Goal: Check status: Check status

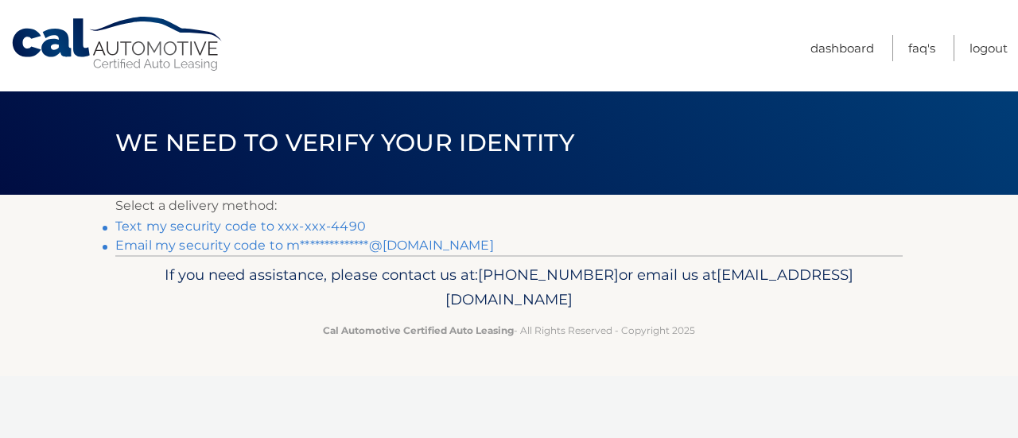
click at [233, 230] on link "Text my security code to xxx-xxx-4490" at bounding box center [240, 226] width 251 height 15
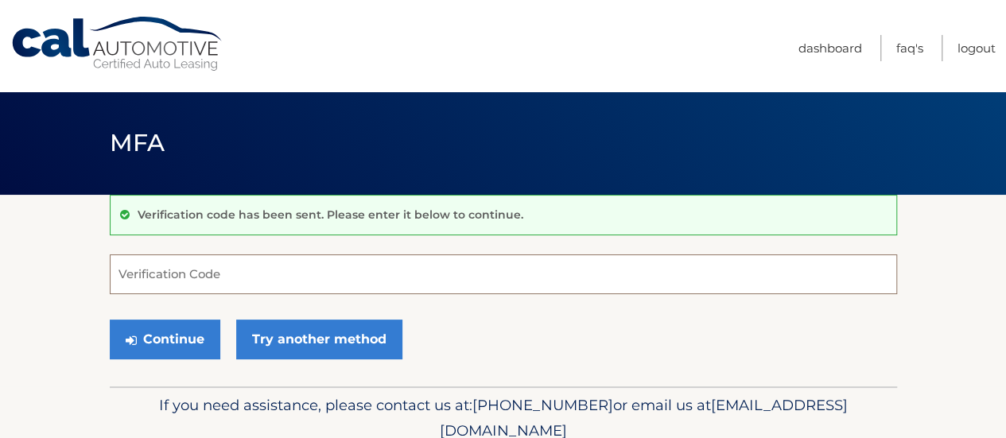
click at [237, 275] on input "Verification Code" at bounding box center [503, 274] width 787 height 40
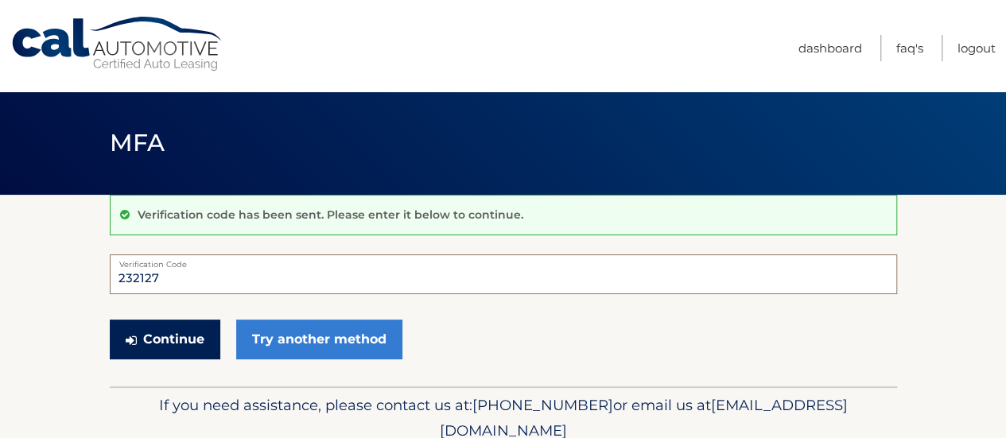
type input "232127"
click at [173, 332] on button "Continue" at bounding box center [165, 340] width 111 height 40
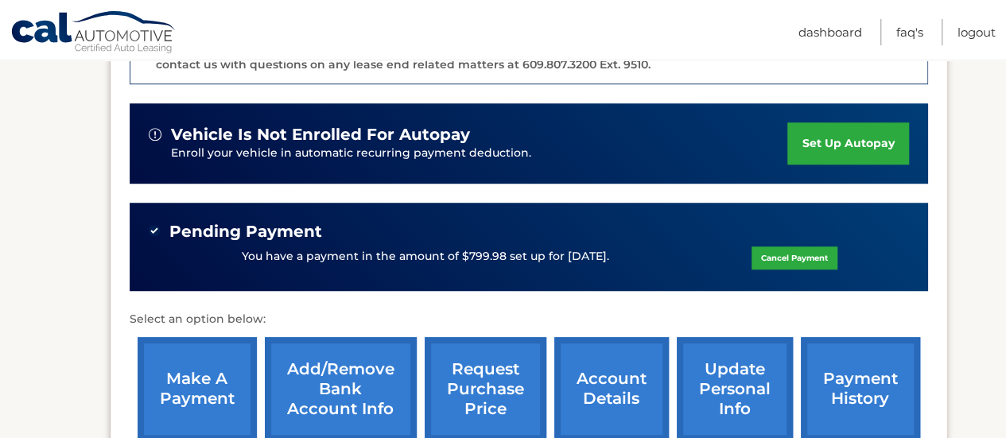
scroll to position [636, 0]
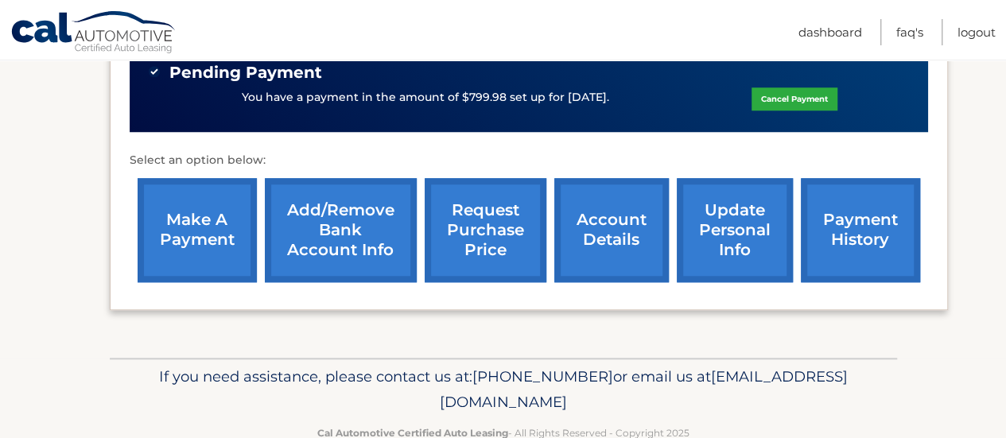
click at [620, 219] on link "account details" at bounding box center [611, 230] width 115 height 104
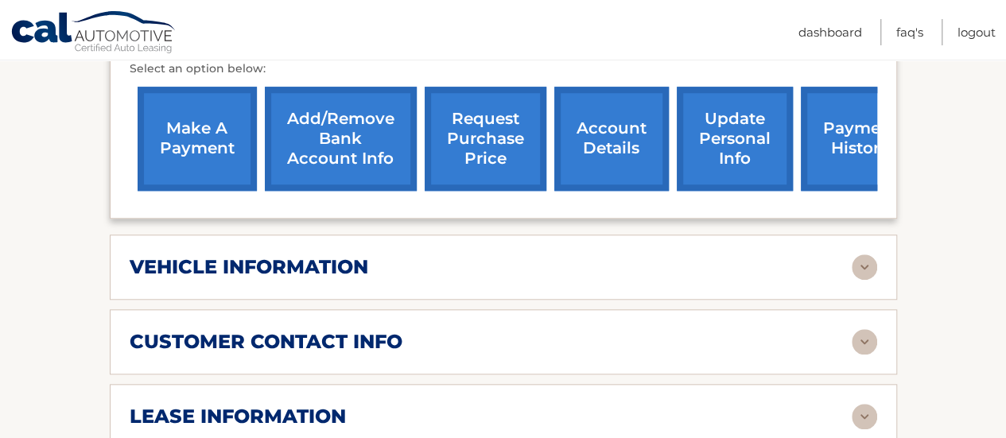
scroll to position [875, 0]
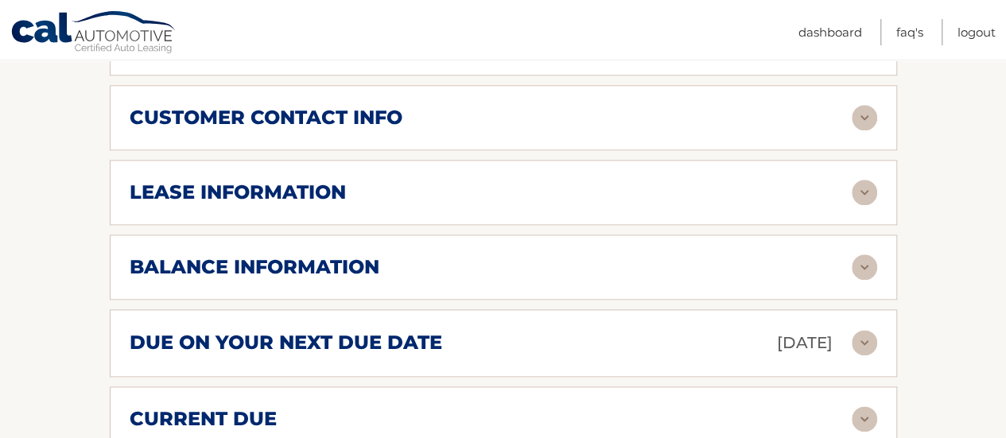
click at [841, 255] on div "balance information" at bounding box center [491, 267] width 722 height 24
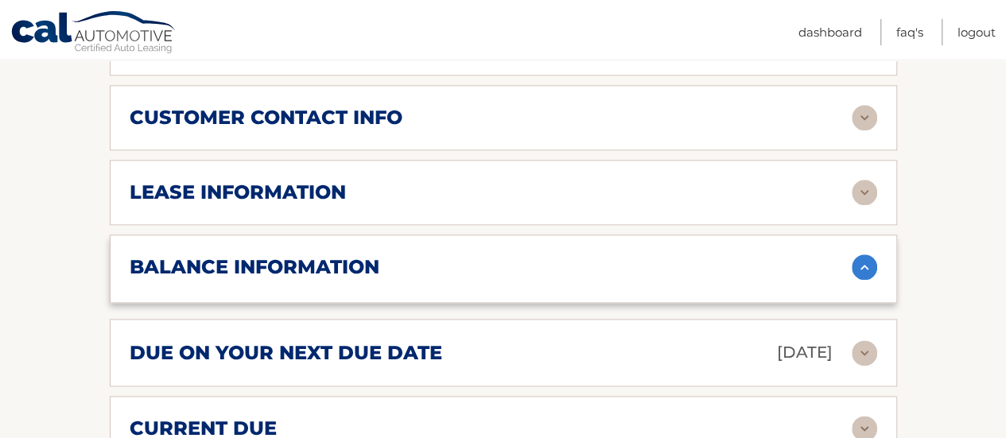
click at [841, 255] on div "balance information" at bounding box center [491, 267] width 722 height 24
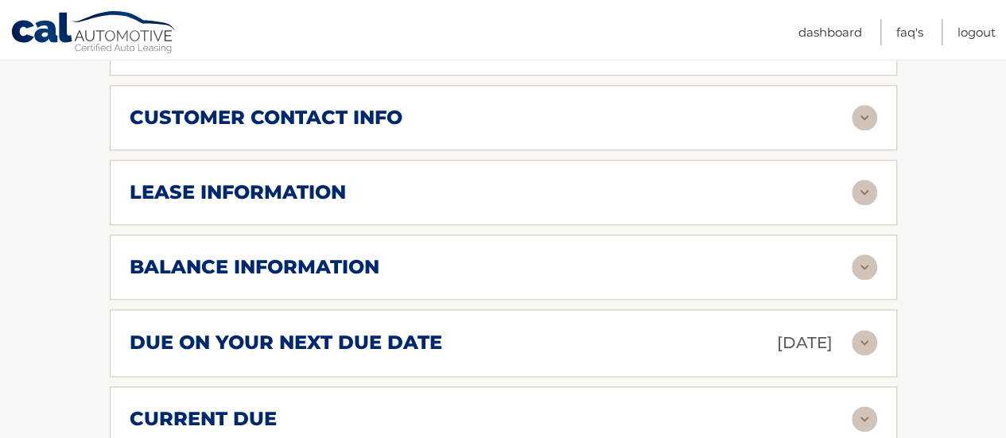
click at [841, 255] on div "balance information" at bounding box center [491, 267] width 722 height 24
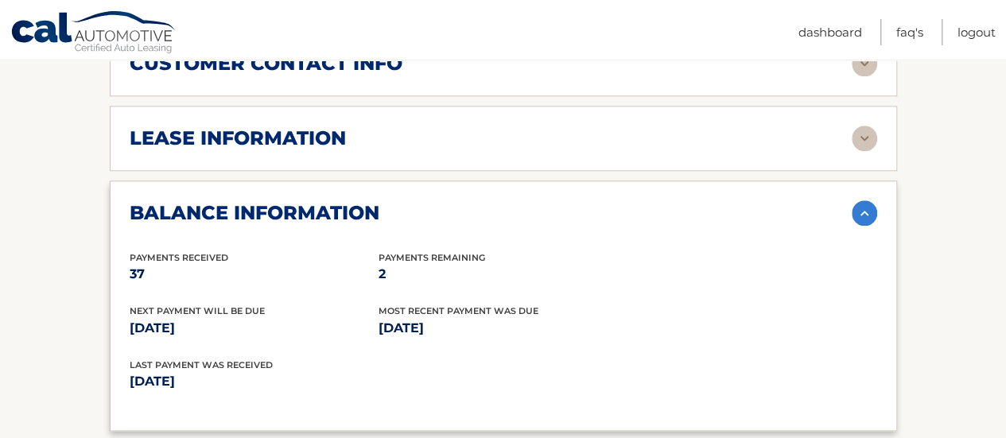
scroll to position [954, 0]
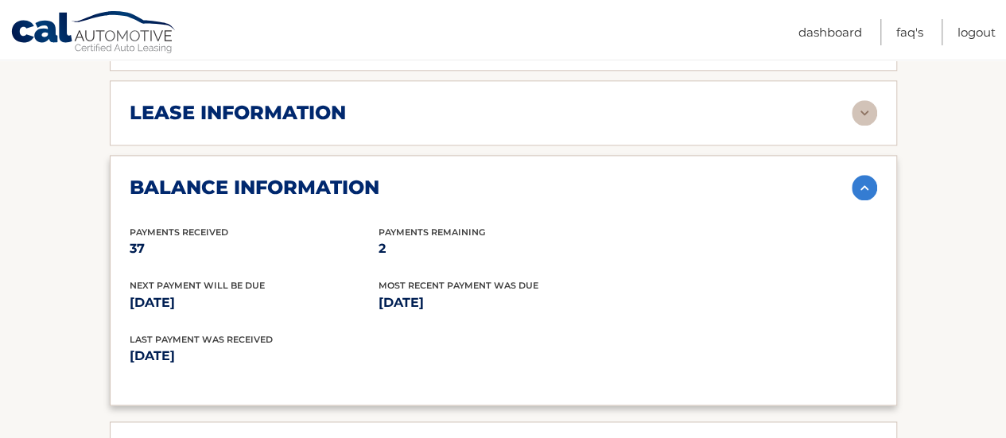
click at [863, 175] on img at bounding box center [864, 187] width 25 height 25
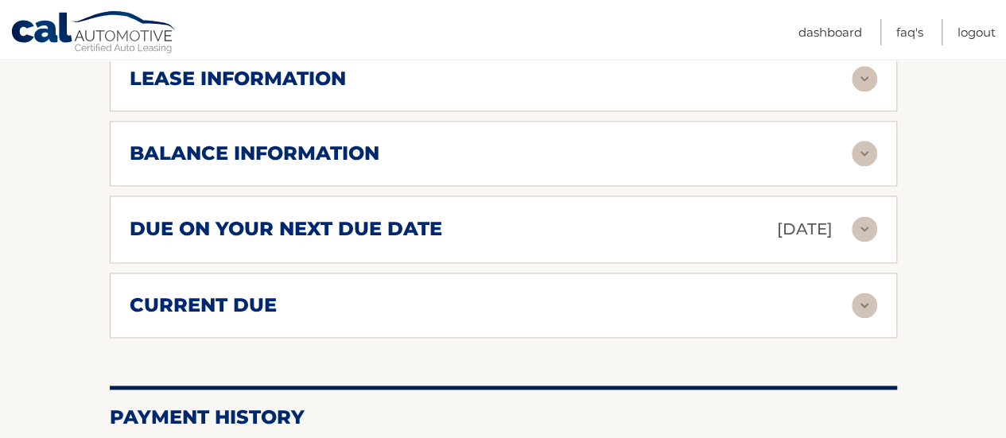
scroll to position [1034, 0]
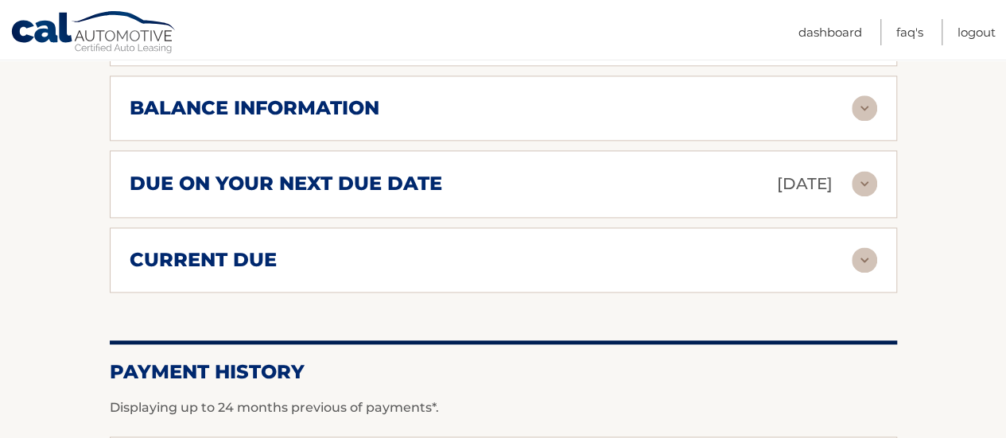
click at [721, 183] on div "due on your next due date Aug 28, 2025 Late Charges $0.00 Miscellaneous Charges…" at bounding box center [503, 184] width 787 height 68
click at [859, 171] on img at bounding box center [864, 183] width 25 height 25
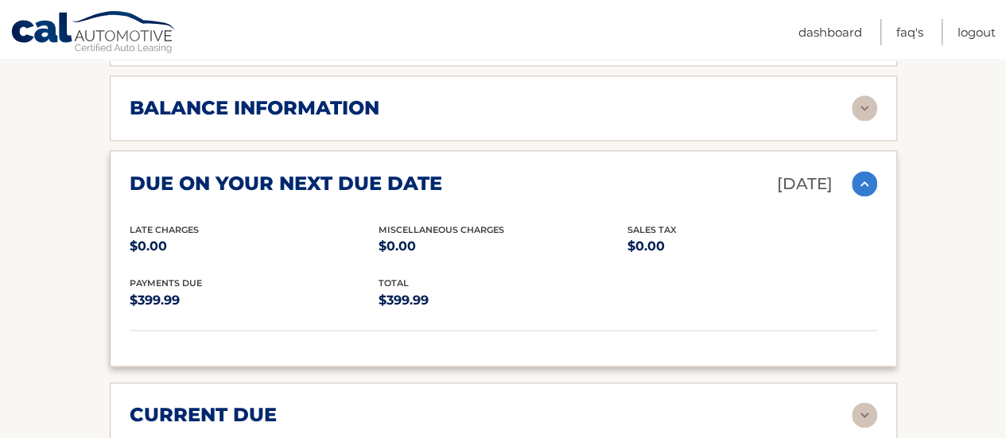
click at [859, 171] on img at bounding box center [864, 183] width 25 height 25
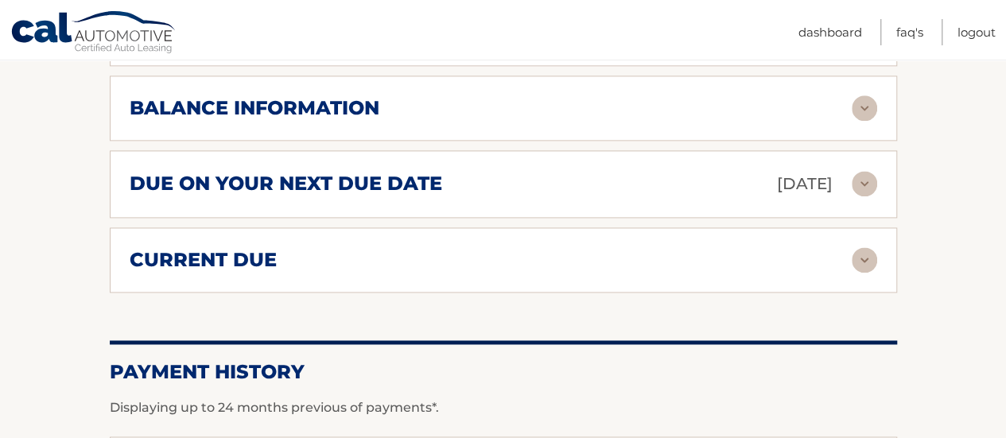
click at [865, 247] on img at bounding box center [864, 259] width 25 height 25
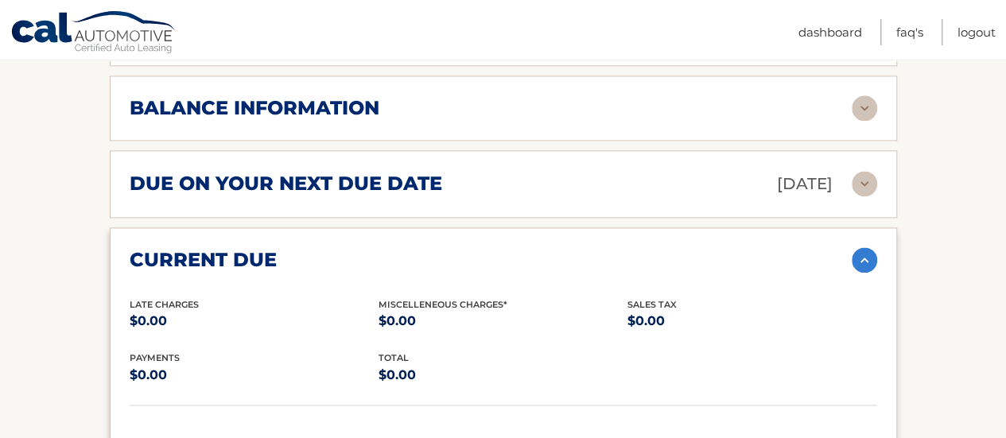
click at [865, 247] on img at bounding box center [864, 259] width 25 height 25
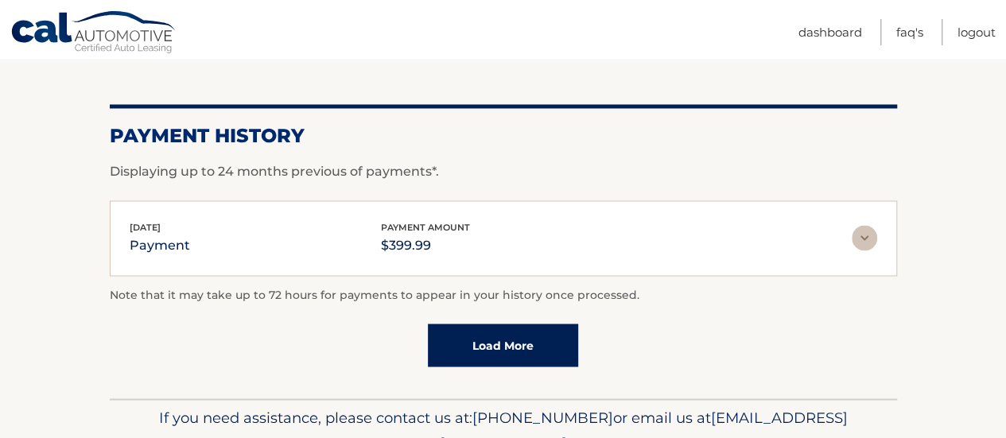
scroll to position [1323, 0]
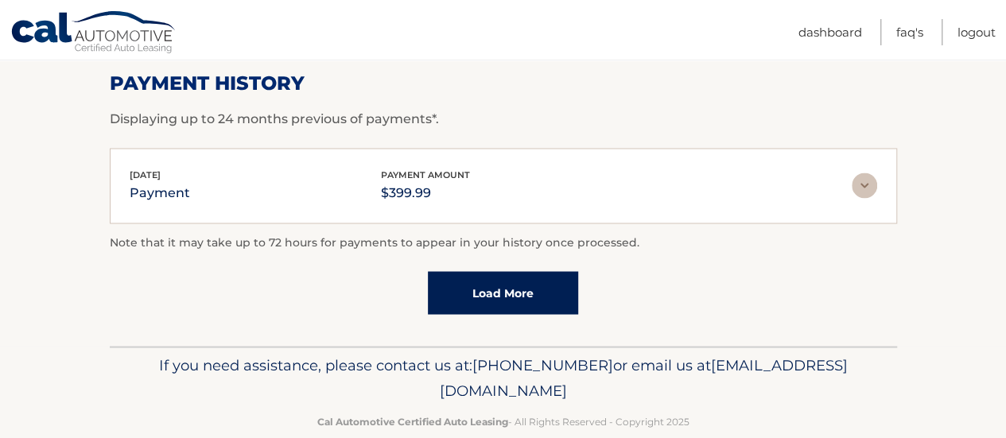
click at [524, 271] on link "Load More" at bounding box center [503, 292] width 150 height 43
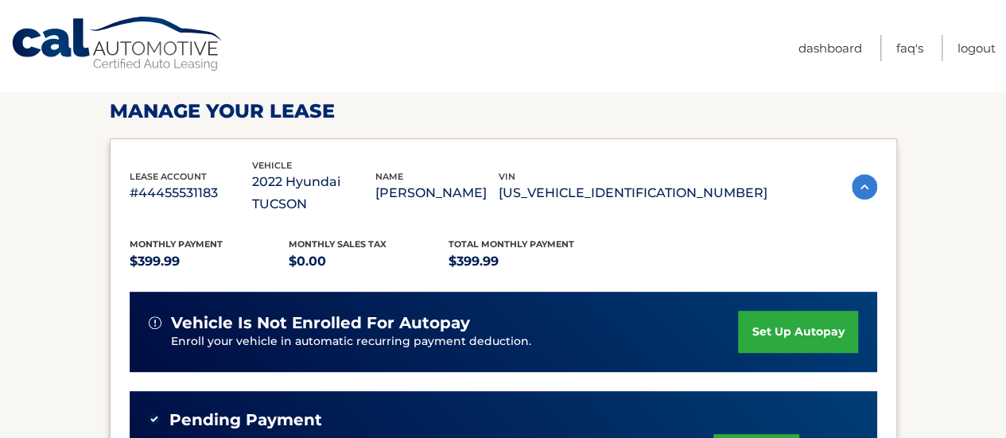
scroll to position [0, 0]
